Goal: Task Accomplishment & Management: Complete application form

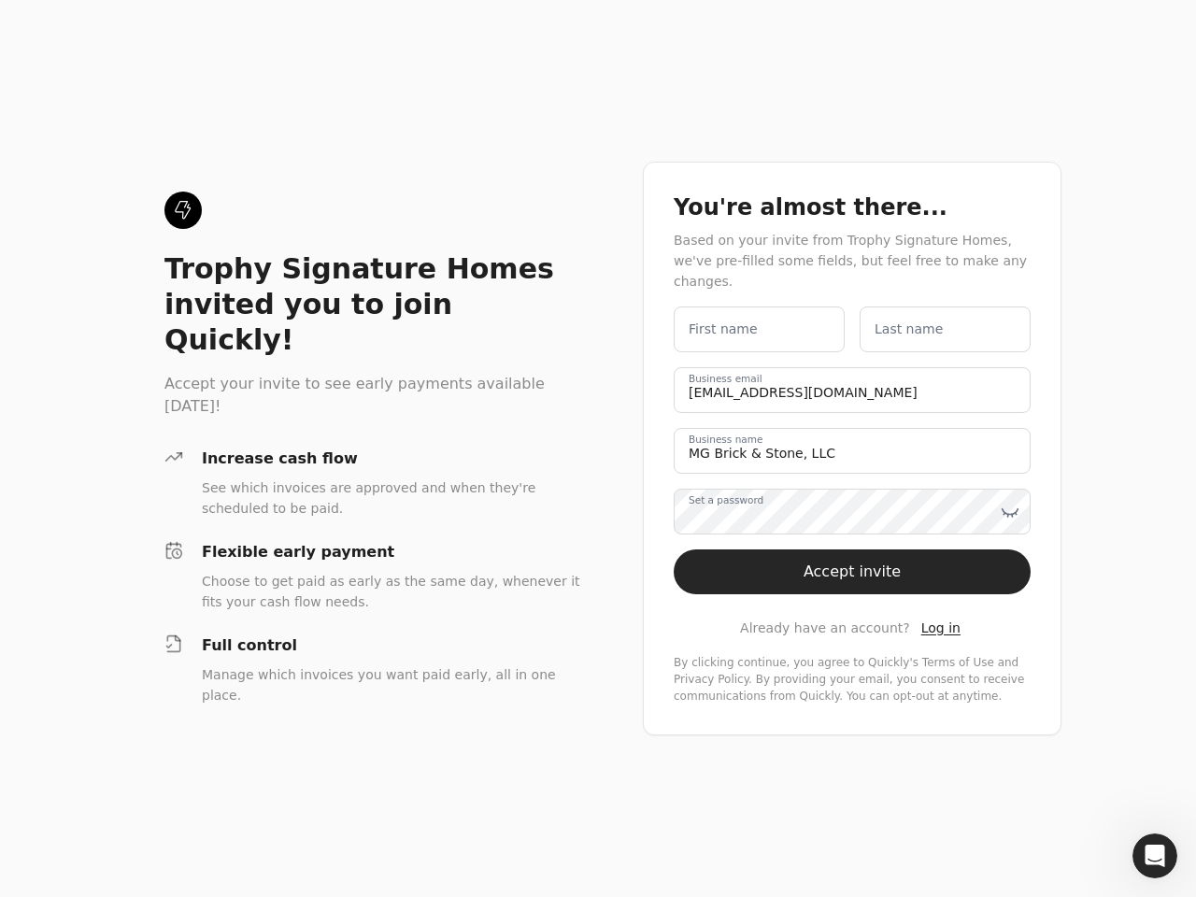
click at [598, 448] on div "Trophy Signature Homes invited you to join Quickly! Accept your invite to see e…" at bounding box center [598, 448] width 1196 height 897
click at [1010, 502] on icon at bounding box center [1009, 511] width 19 height 19
click at [1154, 856] on icon "Open Intercom Messenger" at bounding box center [1154, 856] width 31 height 31
